Goal: Information Seeking & Learning: Learn about a topic

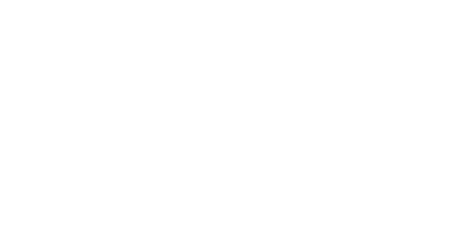
scroll to position [65, 0]
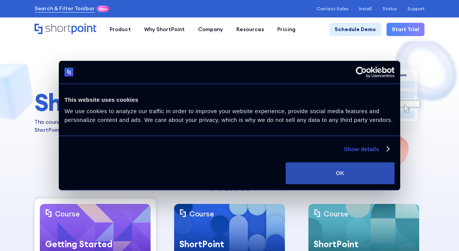
click at [365, 179] on button "OK" at bounding box center [340, 173] width 109 height 22
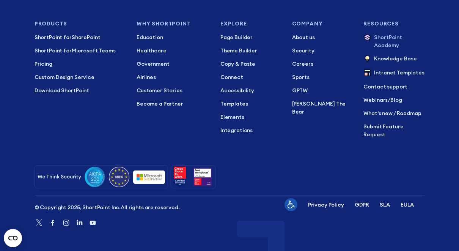
scroll to position [4325, 0]
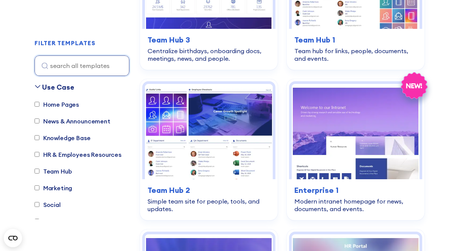
scroll to position [1252, 0]
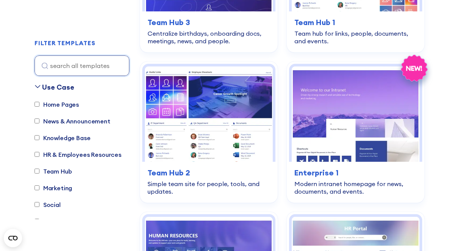
drag, startPoint x: 274, startPoint y: 0, endPoint x: 235, endPoint y: 107, distance: 113.6
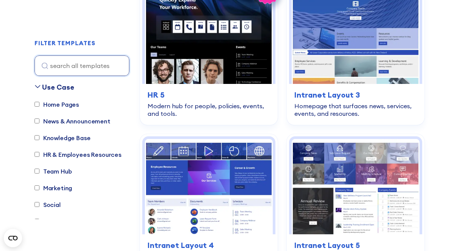
scroll to position [1783, 0]
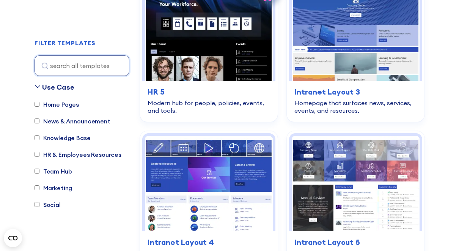
click at [35, 152] on input "HR & Employees Resources" at bounding box center [37, 154] width 5 height 5
checkbox input "true"
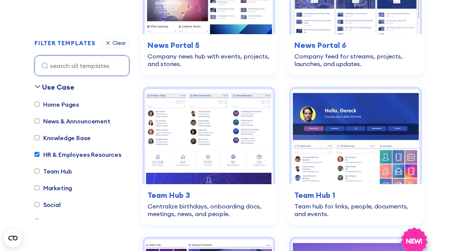
scroll to position [1737, 0]
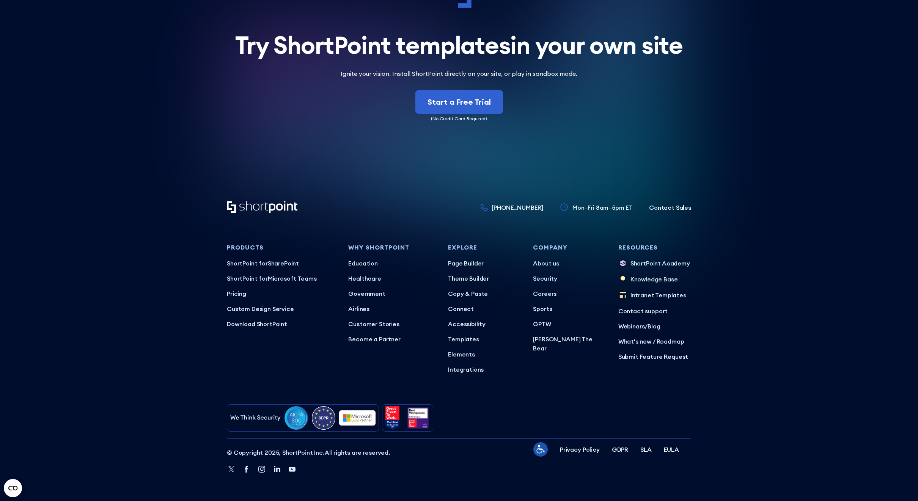
scroll to position [3263, 0]
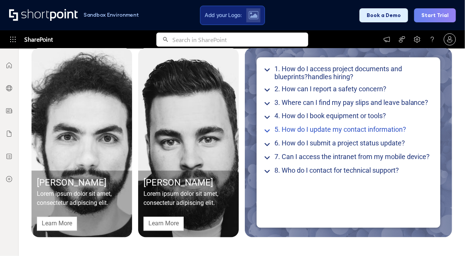
scroll to position [852, 0]
click at [165, 226] on link "Learn More" at bounding box center [163, 224] width 40 height 14
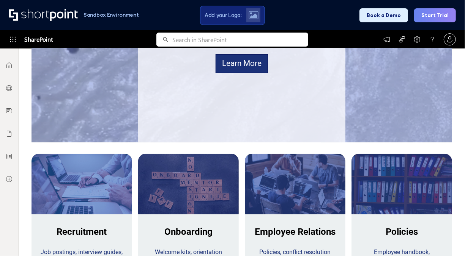
scroll to position [17, 0]
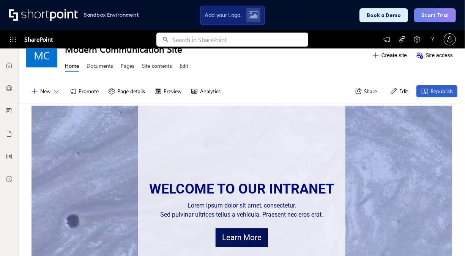
click at [240, 237] on link "Learn More" at bounding box center [242, 238] width 52 height 19
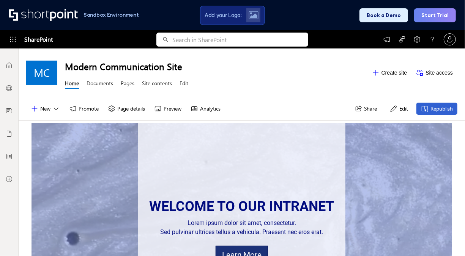
scroll to position [266, 0]
